Goal: Use online tool/utility: Utilize a website feature to perform a specific function

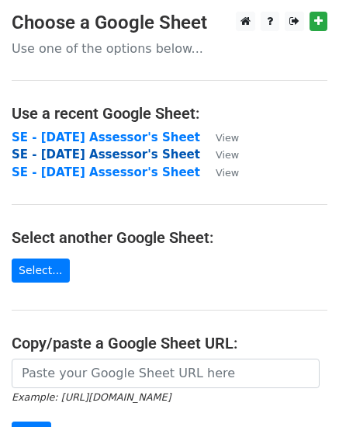
click at [54, 154] on strong "SE - September 2025 Assessor's Sheet" at bounding box center [106, 154] width 188 height 14
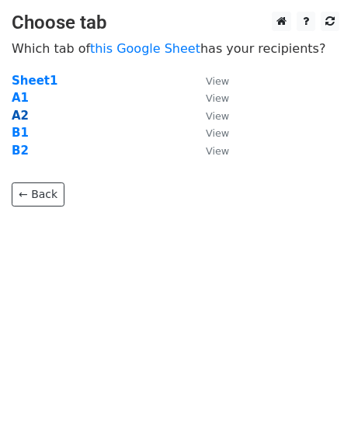
click at [22, 113] on strong "A2" at bounding box center [20, 116] width 17 height 14
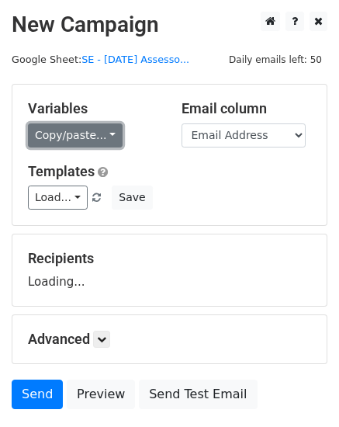
click at [107, 133] on link "Copy/paste..." at bounding box center [75, 135] width 95 height 24
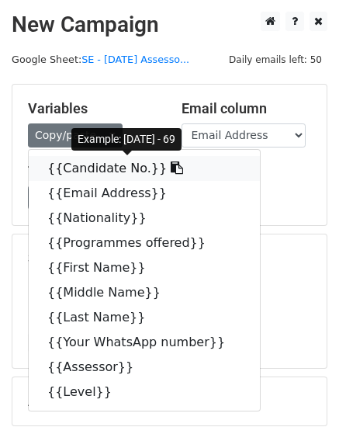
click at [81, 164] on link "{{Candidate No.}}" at bounding box center [144, 168] width 231 height 25
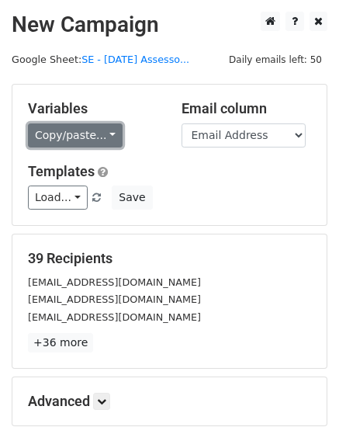
click at [102, 131] on link "Copy/paste..." at bounding box center [75, 135] width 95 height 24
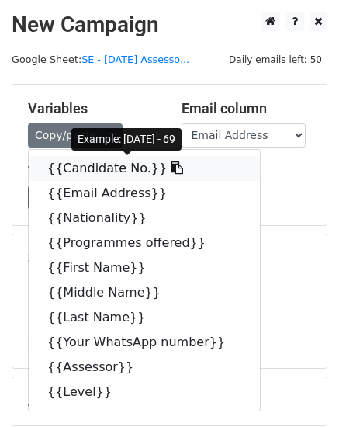
click at [74, 168] on link "{{Candidate No.}}" at bounding box center [144, 168] width 231 height 25
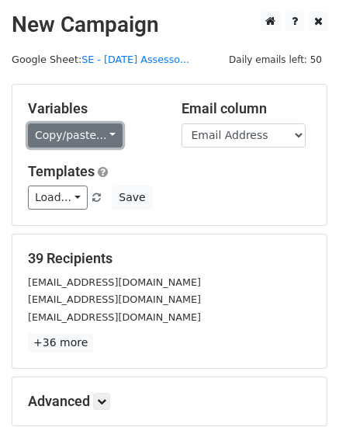
click at [104, 134] on link "Copy/paste..." at bounding box center [75, 135] width 95 height 24
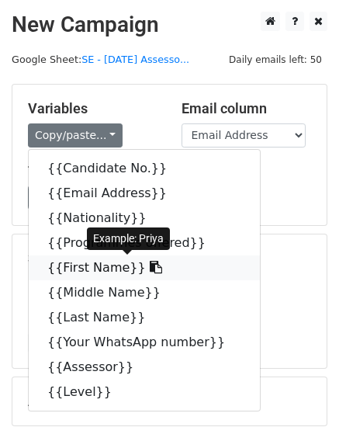
click at [56, 266] on link "{{First Name}}" at bounding box center [144, 267] width 231 height 25
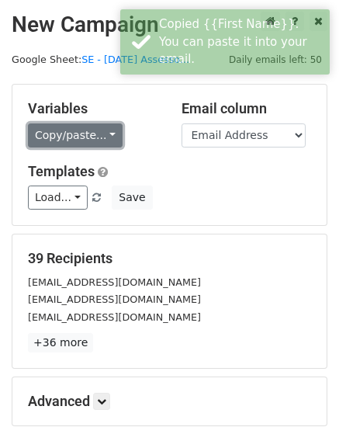
click at [102, 136] on link "Copy/paste..." at bounding box center [75, 135] width 95 height 24
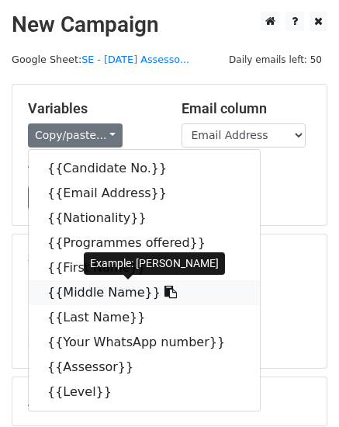
click at [67, 291] on link "{{Middle Name}}" at bounding box center [144, 292] width 231 height 25
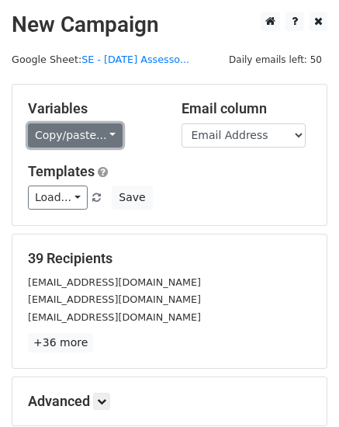
click at [102, 131] on link "Copy/paste..." at bounding box center [75, 135] width 95 height 24
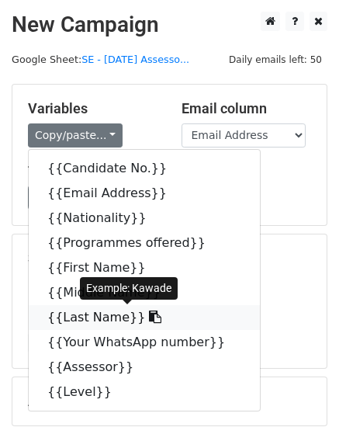
click at [54, 318] on link "{{Last Name}}" at bounding box center [144, 317] width 231 height 25
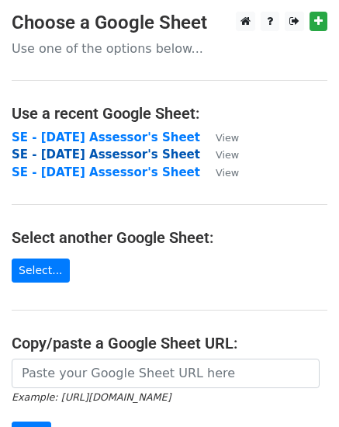
click at [55, 157] on strong "SE - [DATE] Assessor's Sheet" at bounding box center [106, 154] width 188 height 14
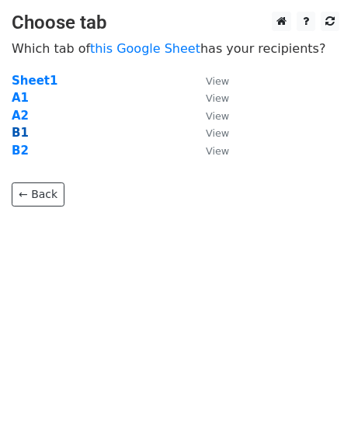
click at [16, 132] on strong "B1" at bounding box center [20, 133] width 17 height 14
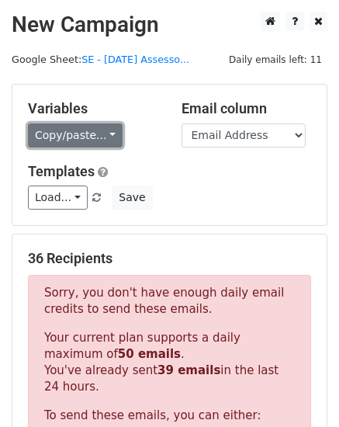
click at [106, 134] on link "Copy/paste..." at bounding box center [75, 135] width 95 height 24
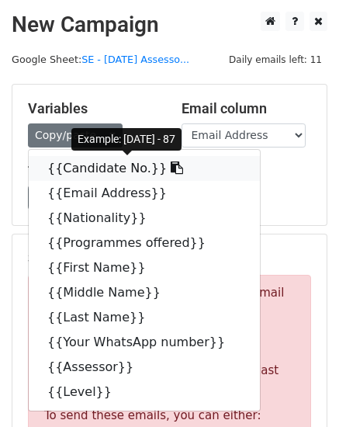
click at [67, 170] on link "{{Candidate No.}}" at bounding box center [144, 168] width 231 height 25
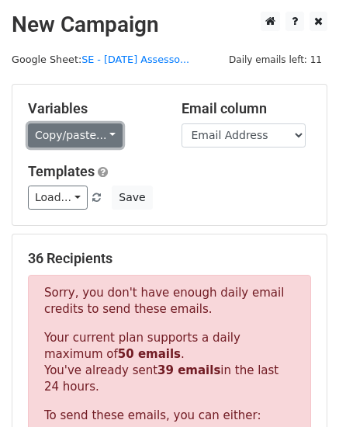
click at [102, 133] on link "Copy/paste..." at bounding box center [75, 135] width 95 height 24
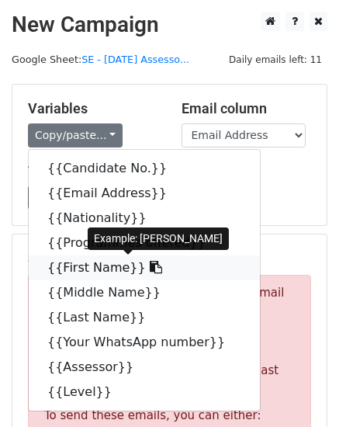
click at [64, 266] on link "{{First Name}}" at bounding box center [144, 267] width 231 height 25
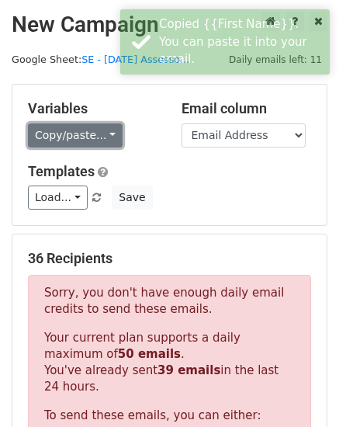
click at [104, 136] on link "Copy/paste..." at bounding box center [75, 135] width 95 height 24
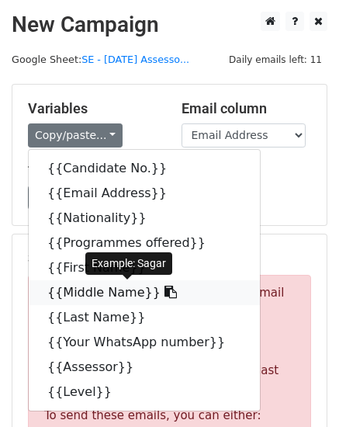
click at [58, 291] on link "{{Middle Name}}" at bounding box center [144, 292] width 231 height 25
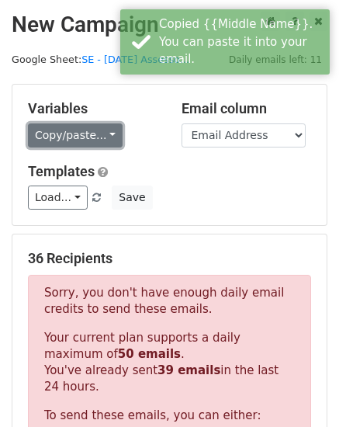
click at [103, 133] on link "Copy/paste..." at bounding box center [75, 135] width 95 height 24
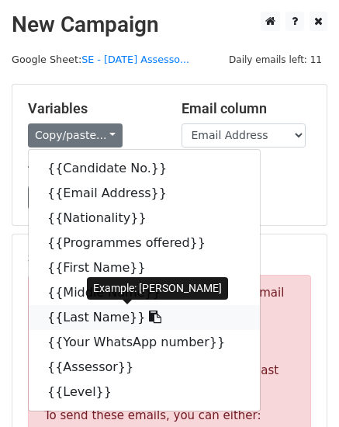
click at [88, 319] on link "{{Last Name}}" at bounding box center [144, 317] width 231 height 25
